Goal: Task Accomplishment & Management: Use online tool/utility

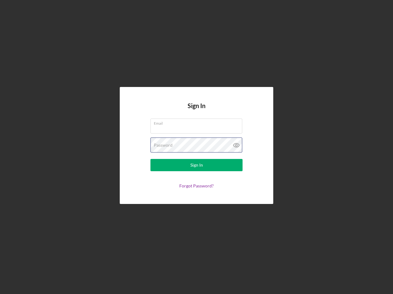
click at [196, 147] on div "Password" at bounding box center [196, 145] width 92 height 15
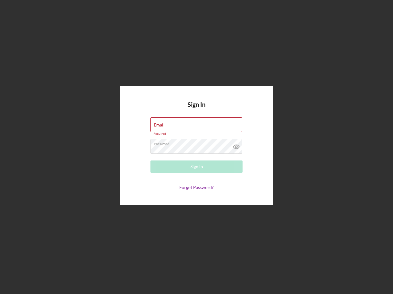
click at [236, 145] on icon at bounding box center [236, 146] width 15 height 15
